Goal: Information Seeking & Learning: Check status

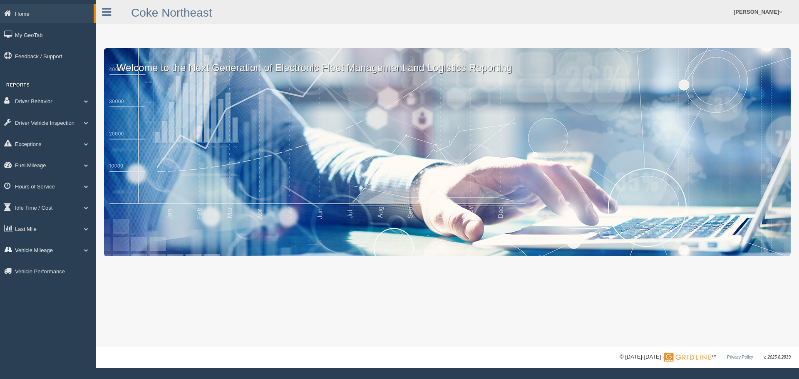
click at [86, 254] on link "Vehicle Mileage" at bounding box center [48, 250] width 96 height 19
click at [56, 266] on link "Vehicle Mileage" at bounding box center [54, 269] width 79 height 15
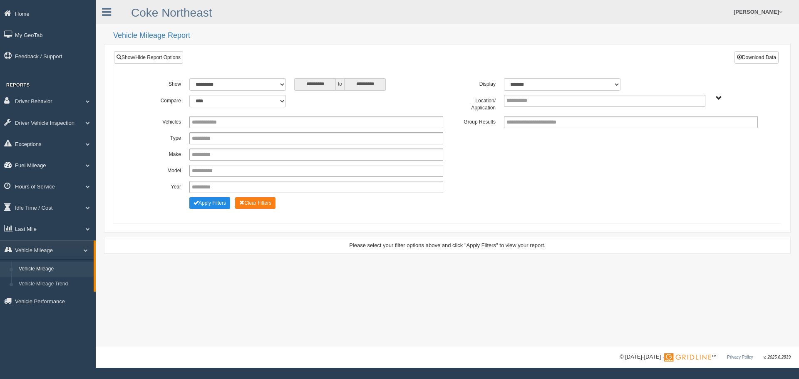
click at [87, 166] on span at bounding box center [84, 165] width 11 height 4
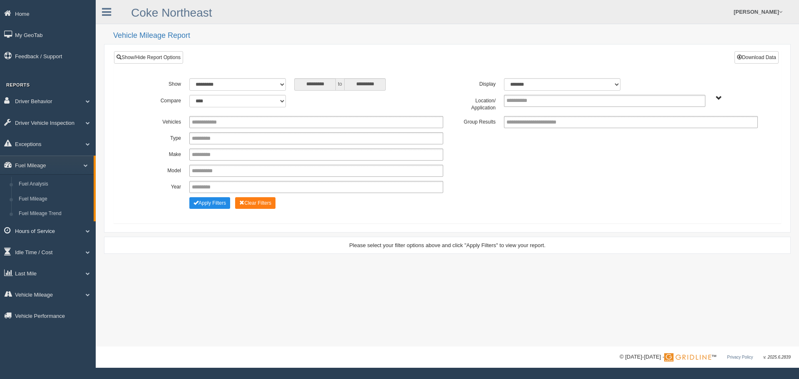
click at [88, 229] on span at bounding box center [84, 231] width 11 height 4
click at [87, 258] on span at bounding box center [84, 258] width 11 height 4
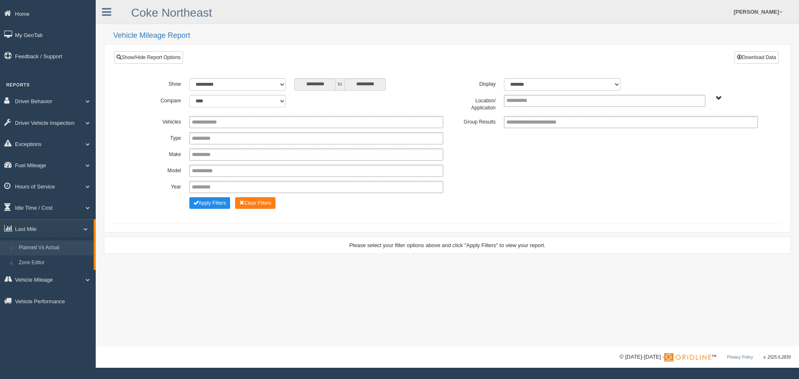
click at [47, 247] on link "Planned Vs Actual" at bounding box center [54, 248] width 79 height 15
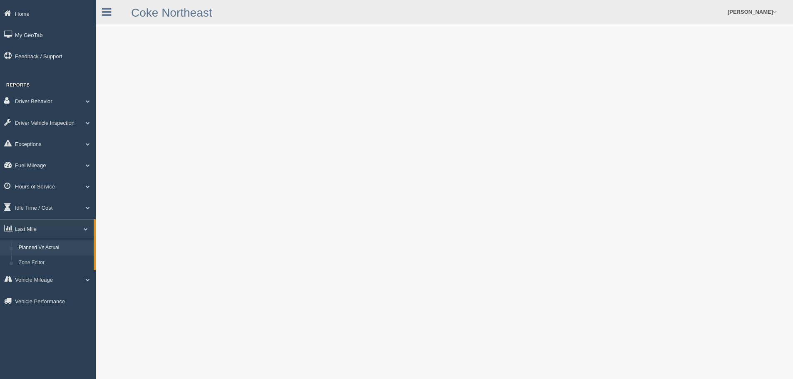
click at [84, 102] on span at bounding box center [84, 101] width 11 height 4
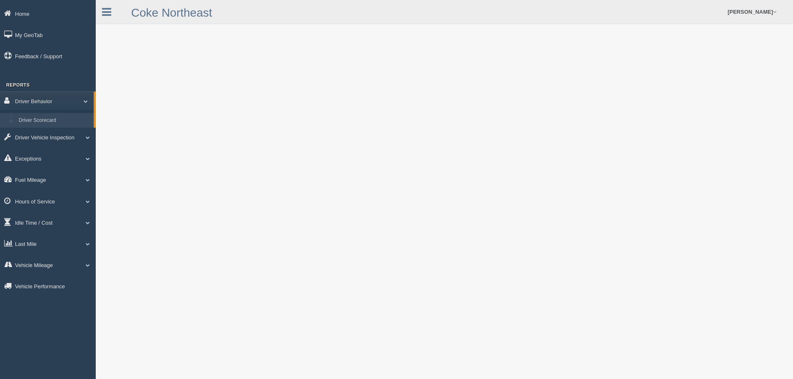
click at [37, 116] on link "Driver Scorecard" at bounding box center [54, 120] width 79 height 15
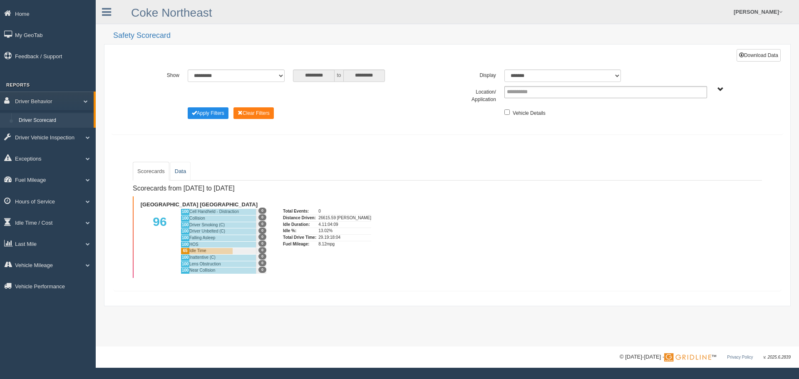
click at [179, 171] on link "Data" at bounding box center [180, 171] width 20 height 19
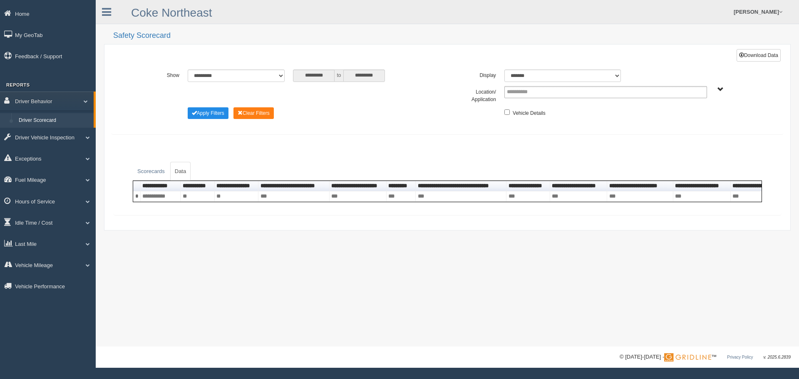
scroll to position [0, 40]
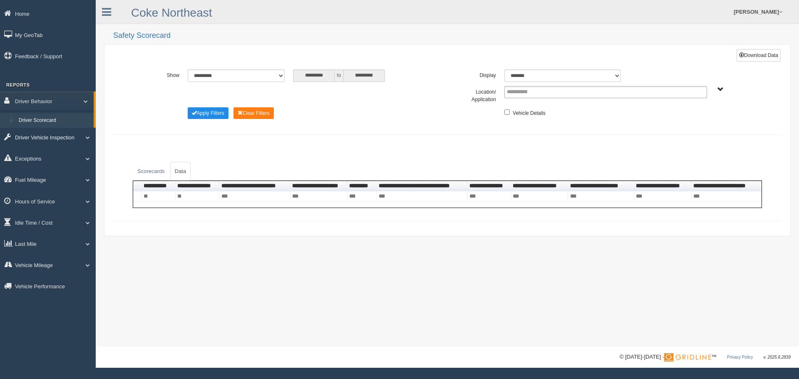
click at [89, 132] on link "Driver Vehicle Inspection" at bounding box center [48, 137] width 96 height 19
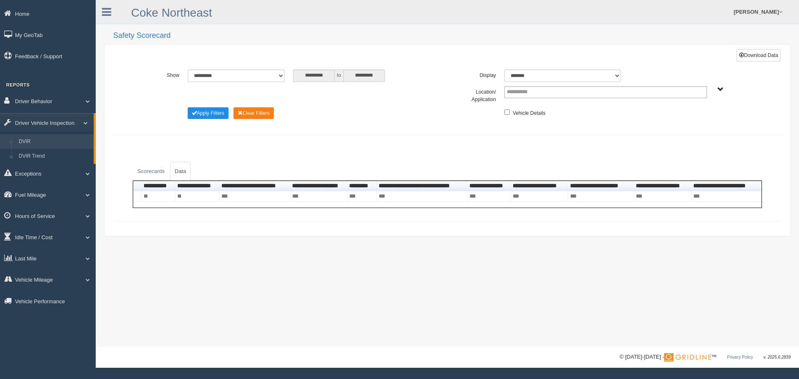
click at [30, 141] on link "DVIR" at bounding box center [54, 141] width 79 height 15
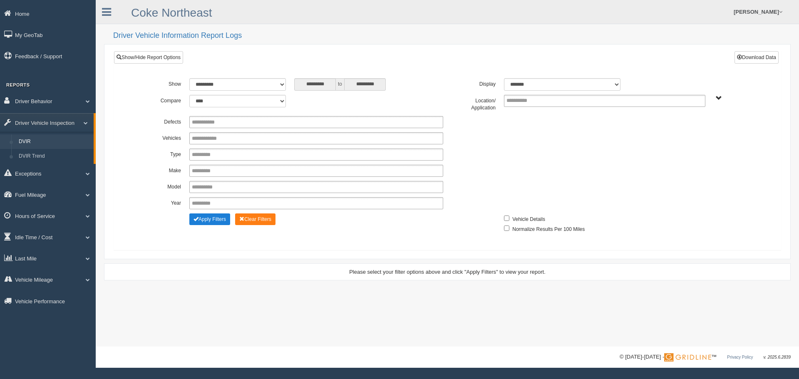
click at [204, 215] on button "Apply Filters" at bounding box center [209, 220] width 41 height 12
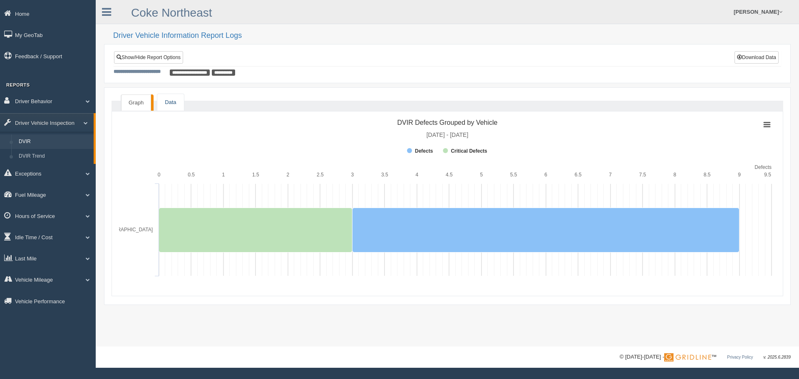
click at [164, 98] on link "Data" at bounding box center [170, 102] width 26 height 17
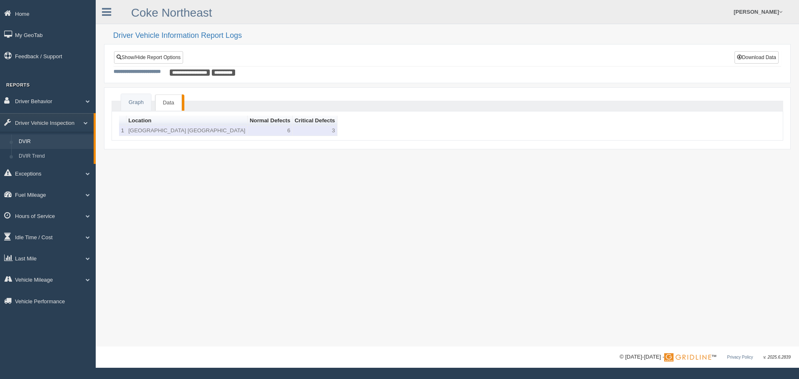
click at [248, 134] on td "6" at bounding box center [270, 131] width 45 height 10
click at [248, 132] on td "6" at bounding box center [270, 131] width 45 height 10
click at [752, 56] on button "Download Data" at bounding box center [757, 57] width 44 height 12
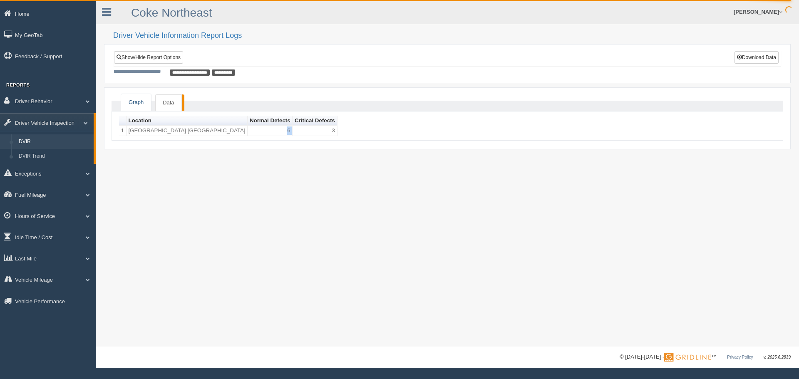
click at [129, 107] on link "Graph" at bounding box center [136, 102] width 30 height 17
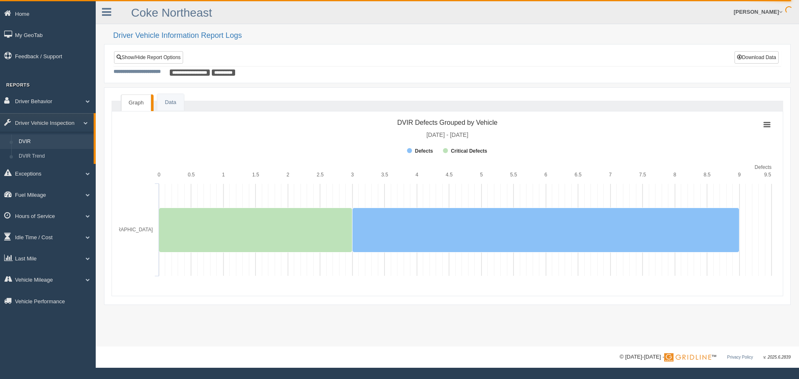
click at [412, 152] on rect at bounding box center [447, 151] width 89 height 12
click at [770, 124] on rect at bounding box center [767, 124] width 10 height 9
click at [607, 133] on rect at bounding box center [447, 199] width 657 height 166
click at [112, 13] on link at bounding box center [107, 11] width 22 height 12
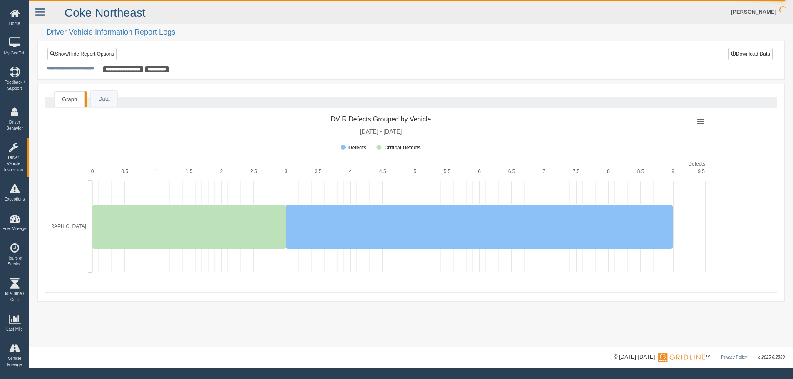
click at [109, 13] on link "Coke Northeast" at bounding box center [105, 12] width 81 height 13
